Goal: Transaction & Acquisition: Subscribe to service/newsletter

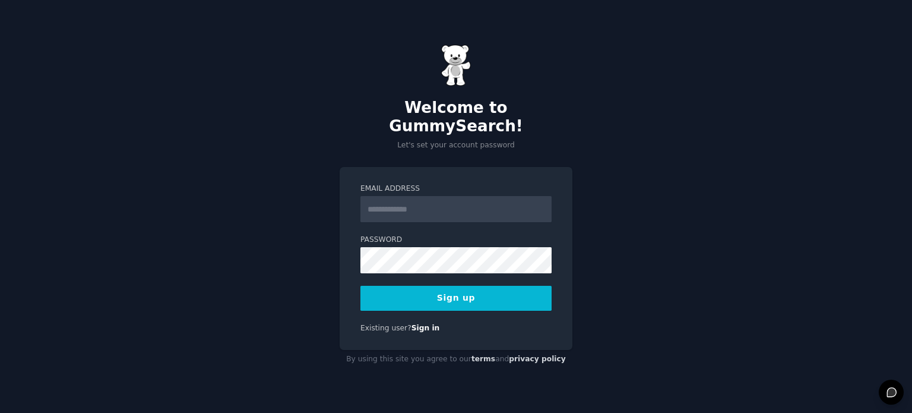
click at [440, 202] on input "Email Address" at bounding box center [456, 209] width 191 height 26
type input "**********"
click at [489, 286] on button "Sign up" at bounding box center [456, 298] width 191 height 25
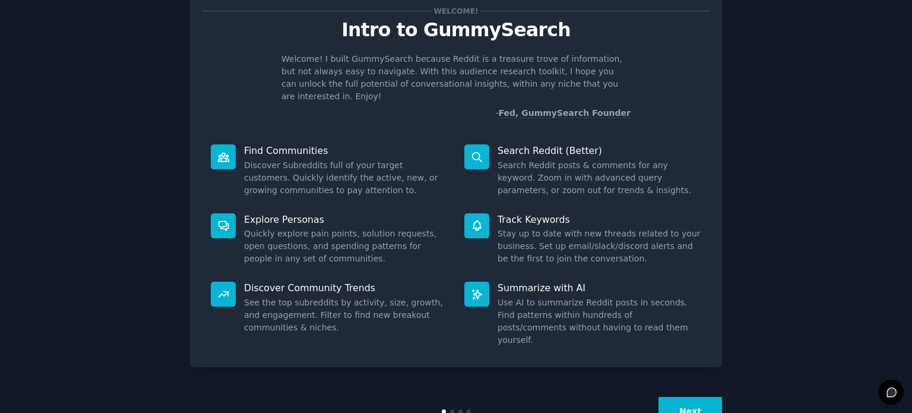
scroll to position [52, 0]
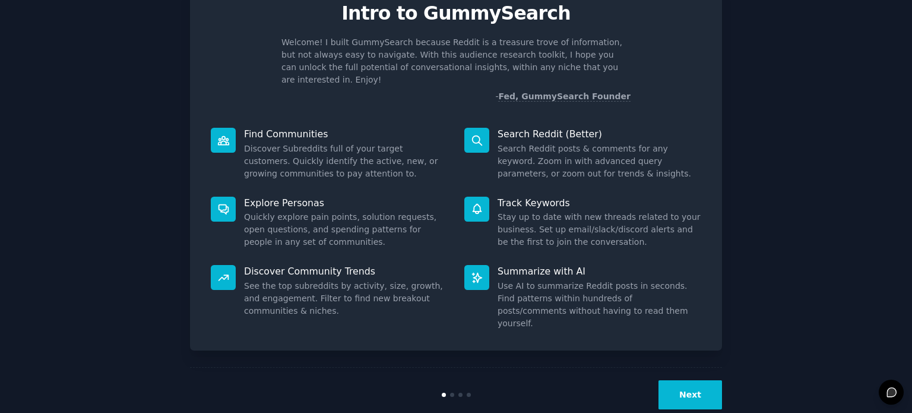
click at [695, 380] on button "Next" at bounding box center [691, 394] width 64 height 29
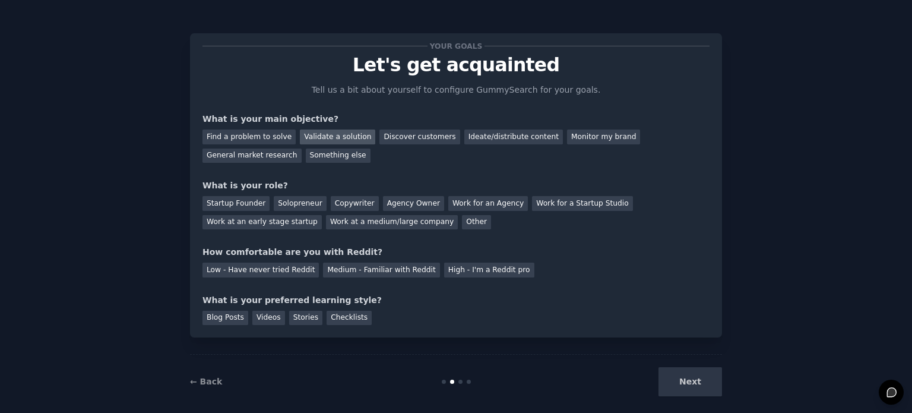
click at [340, 135] on div "Validate a solution" at bounding box center [337, 137] width 75 height 15
click at [399, 135] on div "Discover customers" at bounding box center [420, 137] width 80 height 15
click at [316, 135] on div "Validate a solution" at bounding box center [337, 137] width 75 height 15
click at [242, 204] on div "Startup Founder" at bounding box center [236, 203] width 67 height 15
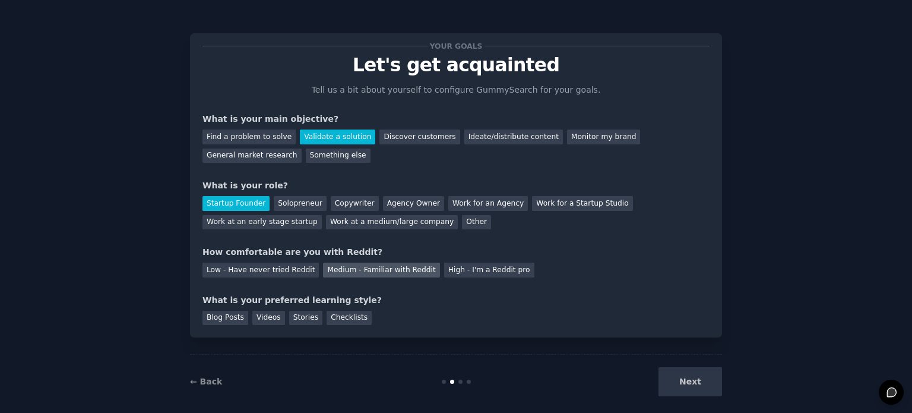
click at [378, 272] on div "Medium - Familiar with Reddit" at bounding box center [381, 270] width 116 height 15
click at [261, 319] on div "Videos" at bounding box center [268, 318] width 33 height 15
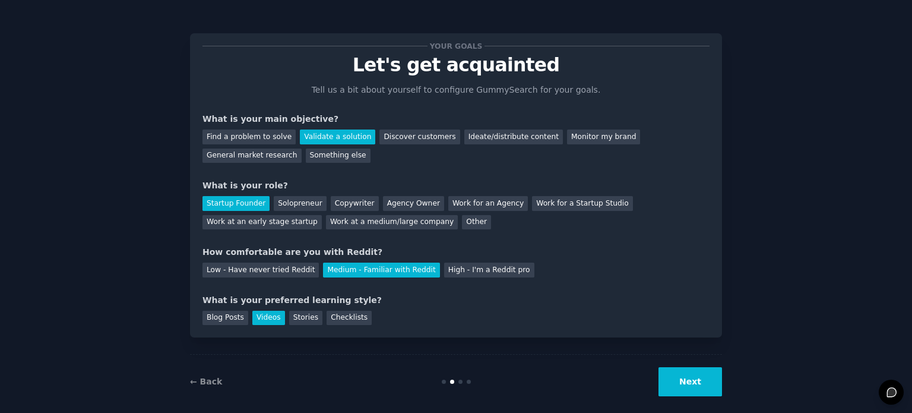
click at [684, 385] on button "Next" at bounding box center [691, 381] width 64 height 29
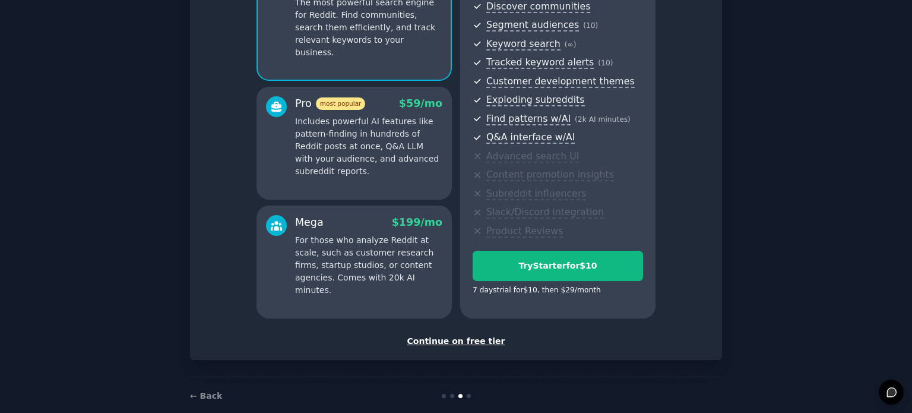
scroll to position [156, 0]
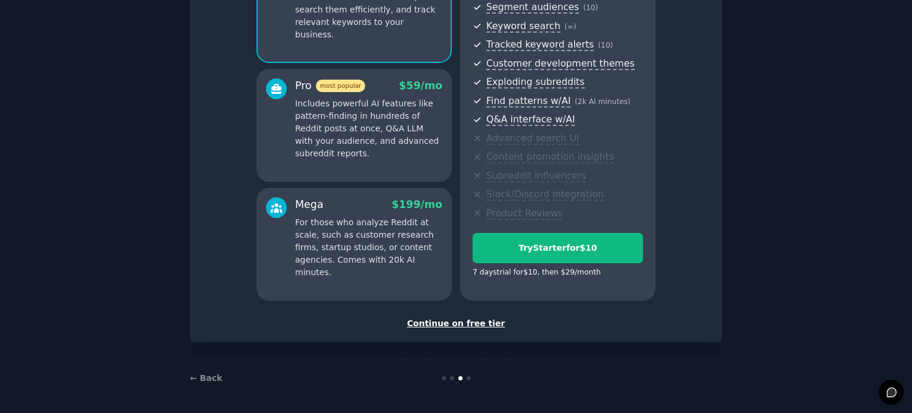
click at [451, 324] on div "Continue on free tier" at bounding box center [456, 323] width 507 height 12
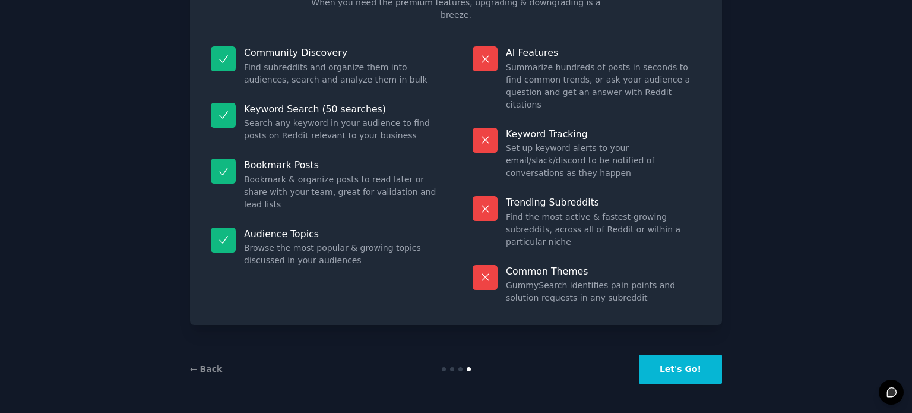
scroll to position [49, 0]
